Goal: Information Seeking & Learning: Learn about a topic

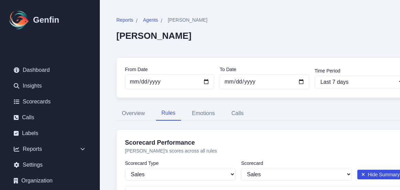
select select "144"
select select "170"
select select "1110"
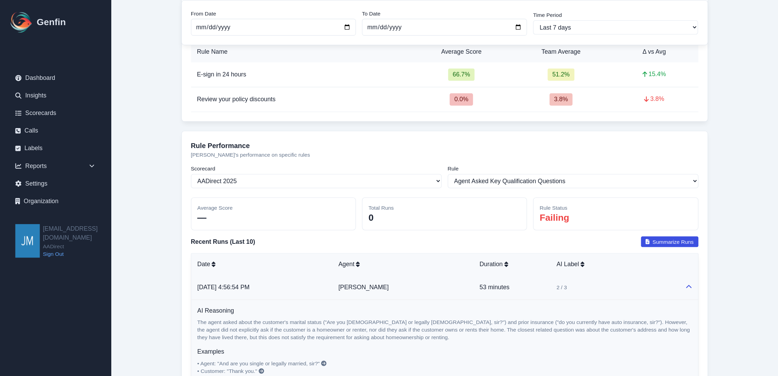
scroll to position [433, 0]
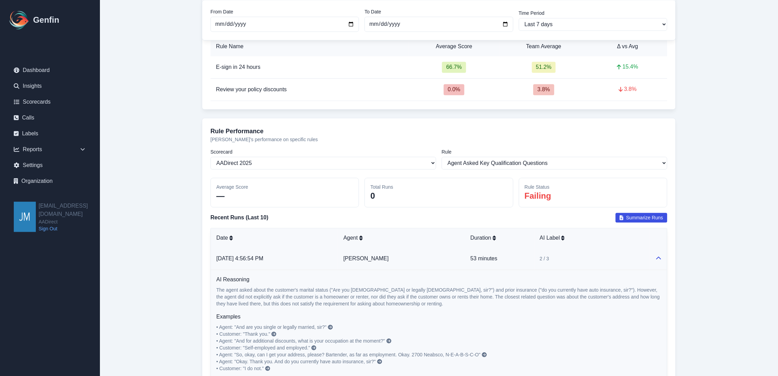
click at [159, 123] on main "Reports / Agents / [PERSON_NAME] [PERSON_NAME] From Date [DATE] To Date [DATE] …" at bounding box center [439, 94] width 678 height 1054
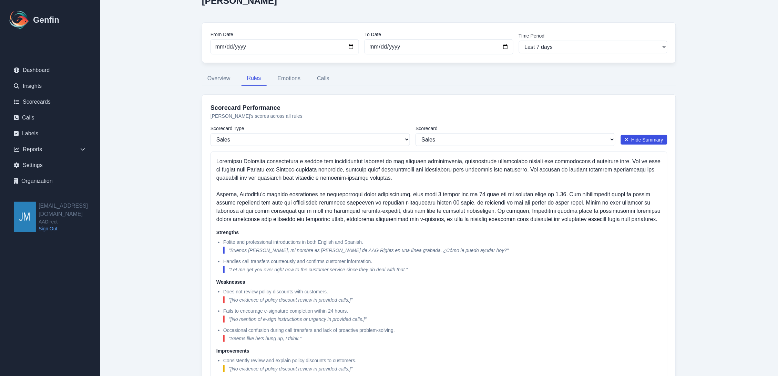
scroll to position [0, 0]
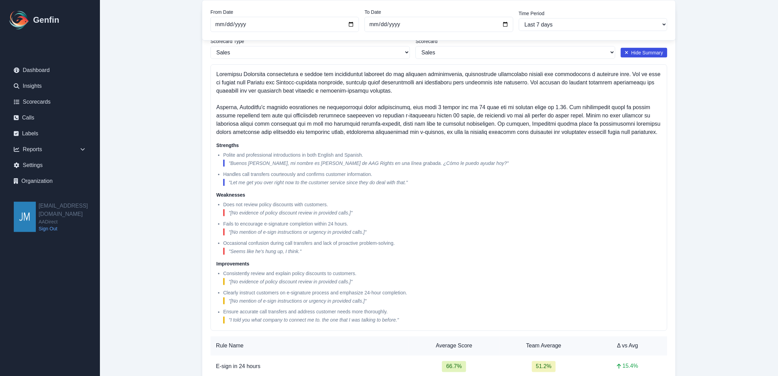
scroll to position [153, 0]
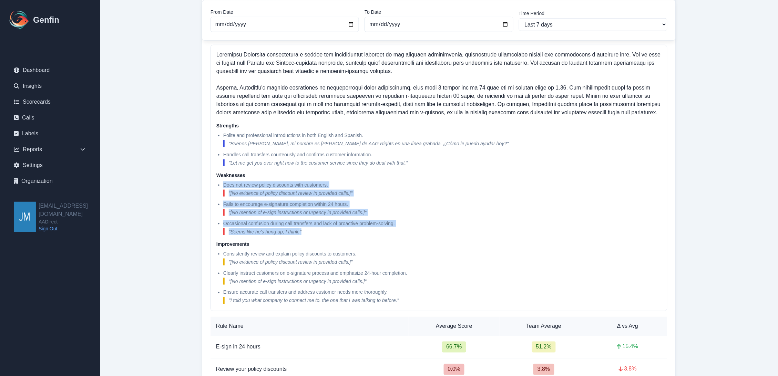
drag, startPoint x: 319, startPoint y: 232, endPoint x: 208, endPoint y: 184, distance: 120.0
click at [208, 184] on div "Scorecard Performance [PERSON_NAME] 's scores across all rules Scorecard Type S…" at bounding box center [439, 189] width 474 height 402
click at [190, 190] on div "Reports / Agents / [PERSON_NAME] [PERSON_NAME] From Date [DATE] To Date [DATE] …" at bounding box center [439, 374] width 502 height 1027
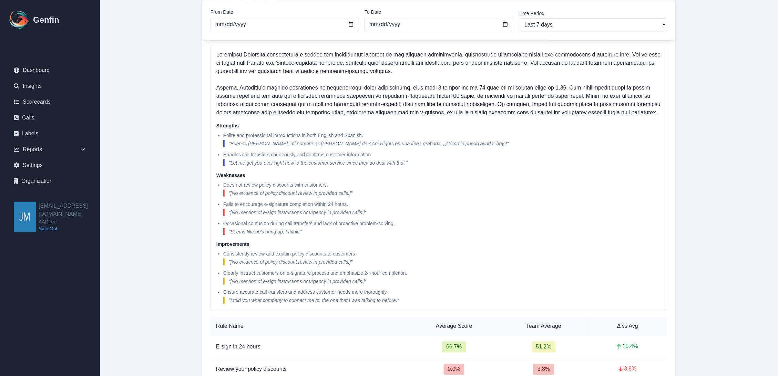
click at [150, 171] on main "Reports / Agents / [PERSON_NAME] [PERSON_NAME] From Date [DATE] To Date [DATE] …" at bounding box center [439, 374] width 678 height 1054
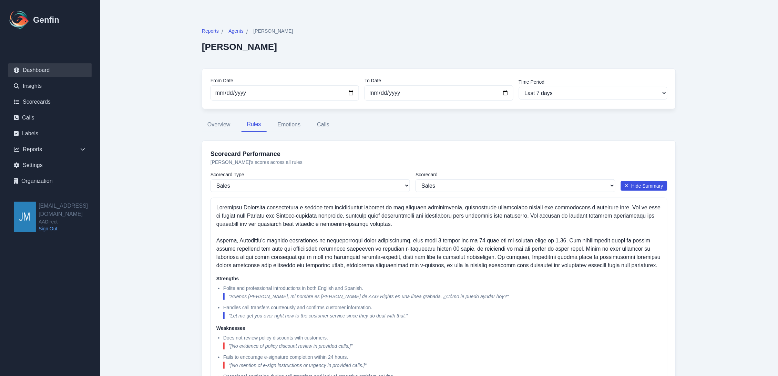
click at [32, 70] on link "Dashboard" at bounding box center [49, 70] width 83 height 14
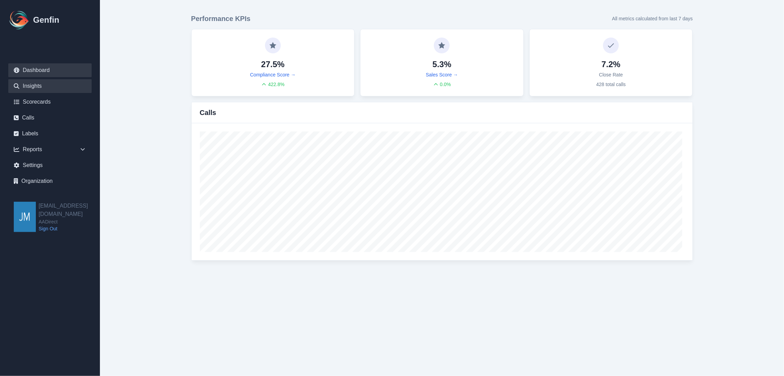
click at [28, 86] on link "Insights" at bounding box center [49, 86] width 83 height 14
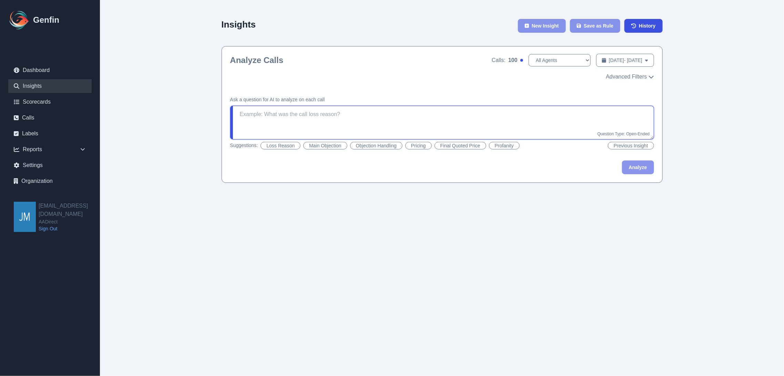
click at [400, 118] on textarea at bounding box center [442, 123] width 424 height 34
click at [343, 112] on textarea "To enrich screen reader interactions, please activate Accessibility in Grammarl…" at bounding box center [442, 123] width 424 height 34
click at [346, 113] on textarea "To enrich screen reader interactions, please activate Accessibility in Grammarl…" at bounding box center [442, 123] width 424 height 34
click at [400, 109] on textarea "To enrich screen reader interactions, please activate Accessibility in Grammarl…" at bounding box center [442, 123] width 424 height 34
click at [400, 169] on div "Ask a question for AI to analyze on each call loss reason Question Type: Open-E…" at bounding box center [442, 135] width 440 height 95
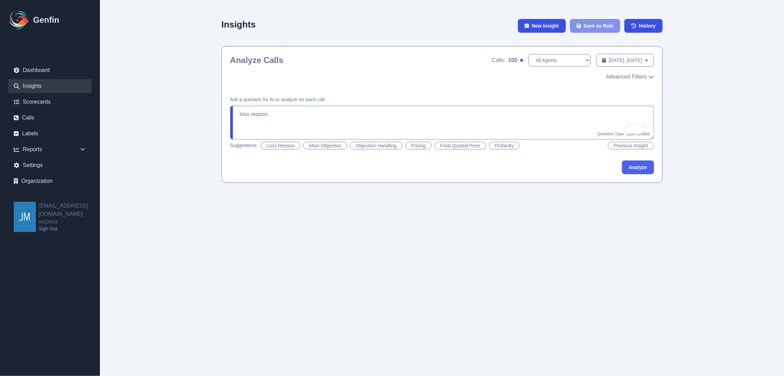
click at [400, 167] on button "Analyze" at bounding box center [638, 168] width 32 height 14
click at [400, 73] on main "Insights New Insight Save as Rule History Analyze Calls Calls: 100 All Agents […" at bounding box center [442, 98] width 684 height 197
click at [400, 87] on main "Insights New Insight Save as Rule History Analyze Calls Calls: 100 All Agents […" at bounding box center [442, 98] width 684 height 197
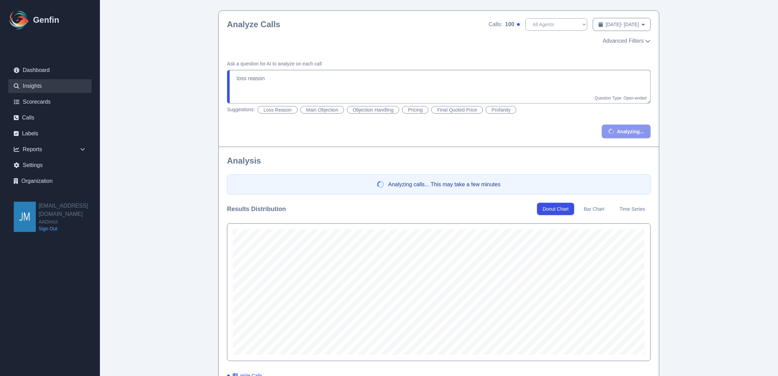
scroll to position [191, 0]
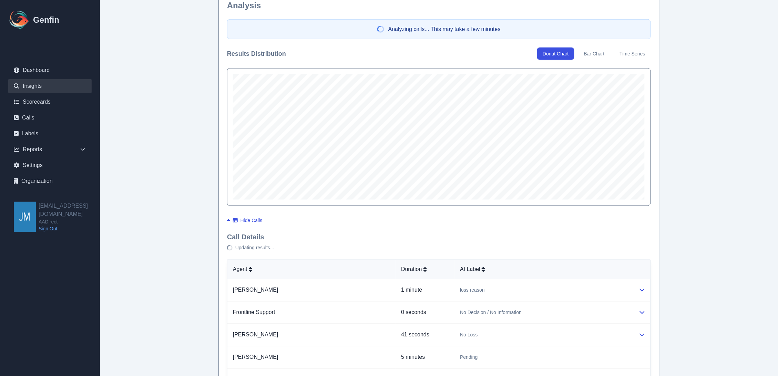
type textarea "Please provide the loss reason for this sales opportunity. * Use the following …"
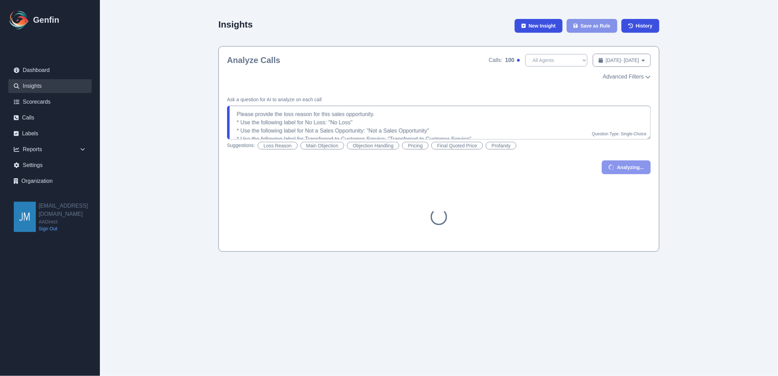
scroll to position [0, 0]
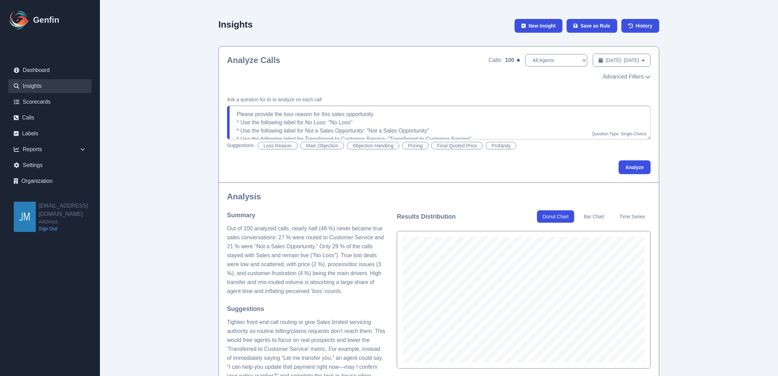
click at [38, 24] on h1 "Genfin" at bounding box center [46, 19] width 26 height 11
click at [22, 19] on img at bounding box center [19, 20] width 22 height 22
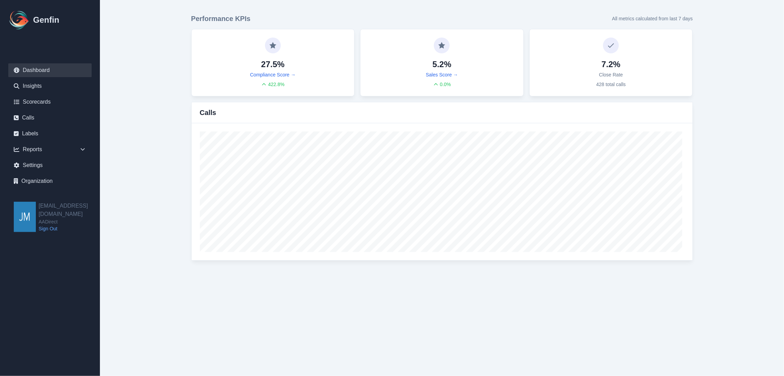
drag, startPoint x: 722, startPoint y: 150, endPoint x: 722, endPoint y: 146, distance: 4.2
click at [400, 148] on main "Performance KPIs All metrics calculated from last 7 days 27.5% Compliance Score…" at bounding box center [442, 137] width 684 height 275
click at [400, 16] on p "All metrics calculated from last 7 days" at bounding box center [652, 18] width 81 height 7
drag, startPoint x: 717, startPoint y: 12, endPoint x: 624, endPoint y: 20, distance: 93.0
click at [400, 20] on main "Performance KPIs All metrics calculated from last 7 days 27.5% Compliance Score…" at bounding box center [442, 137] width 684 height 275
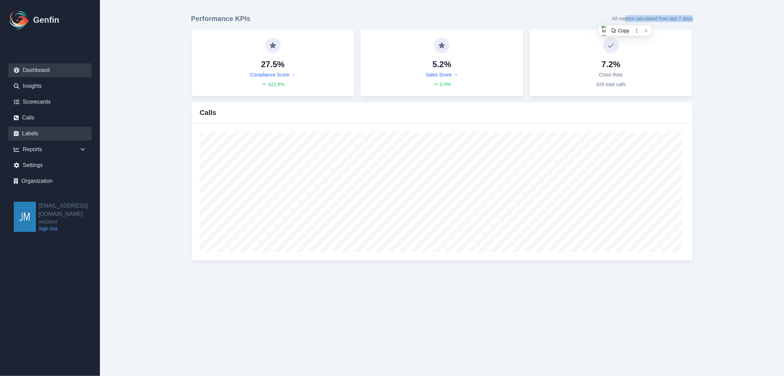
click at [31, 132] on link "Labels" at bounding box center [49, 134] width 83 height 14
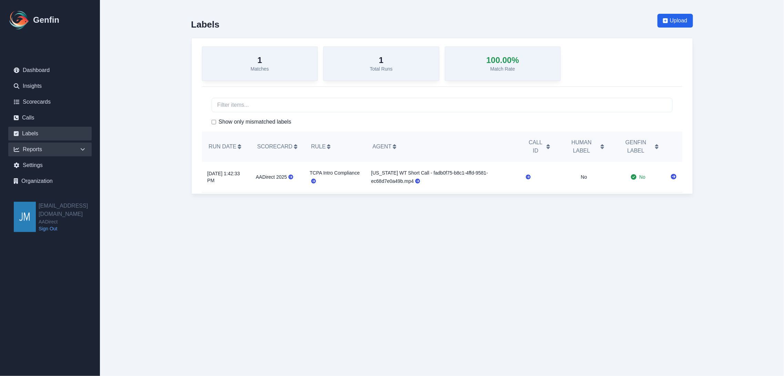
click at [31, 146] on div "Reports" at bounding box center [49, 150] width 83 height 14
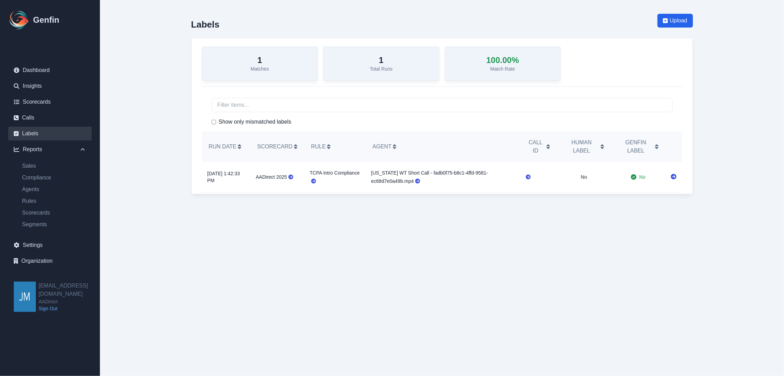
click at [26, 161] on div "Sales Compliance Agents Rules Scorecards Segments" at bounding box center [49, 196] width 83 height 80
click at [36, 166] on link "Sales" at bounding box center [54, 166] width 75 height 8
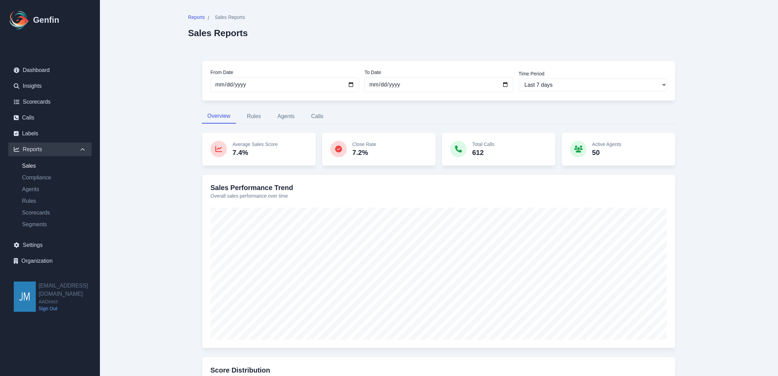
click at [400, 190] on main "Reports / Sales Reports Sales Reports From Date [DATE] To Date [DATE] Time Peri…" at bounding box center [439, 283] width 678 height 567
click at [335, 147] on div at bounding box center [338, 149] width 17 height 17
click at [289, 114] on button "Agents" at bounding box center [286, 116] width 28 height 14
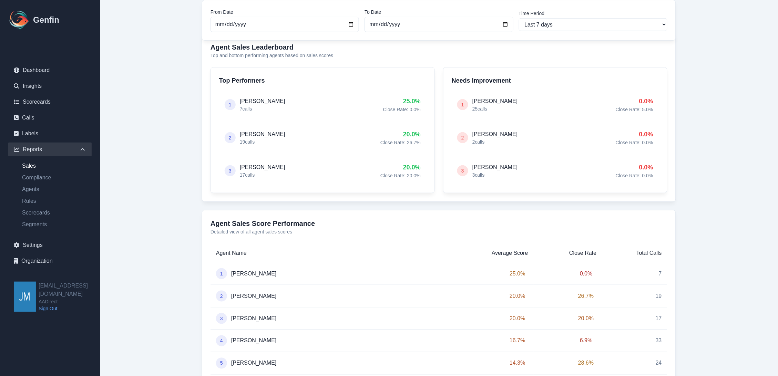
scroll to position [191, 0]
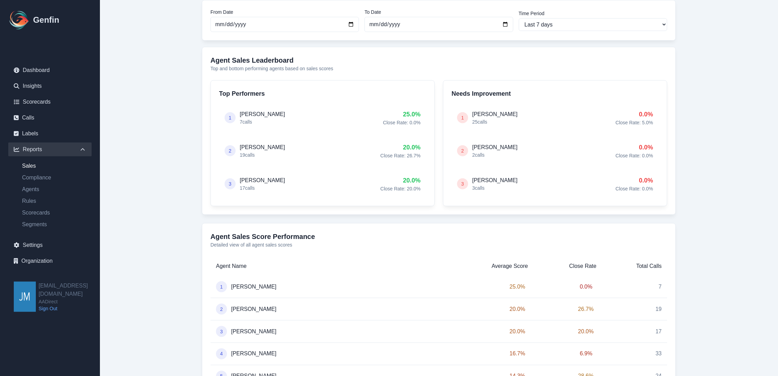
scroll to position [0, 0]
